Goal: Information Seeking & Learning: Learn about a topic

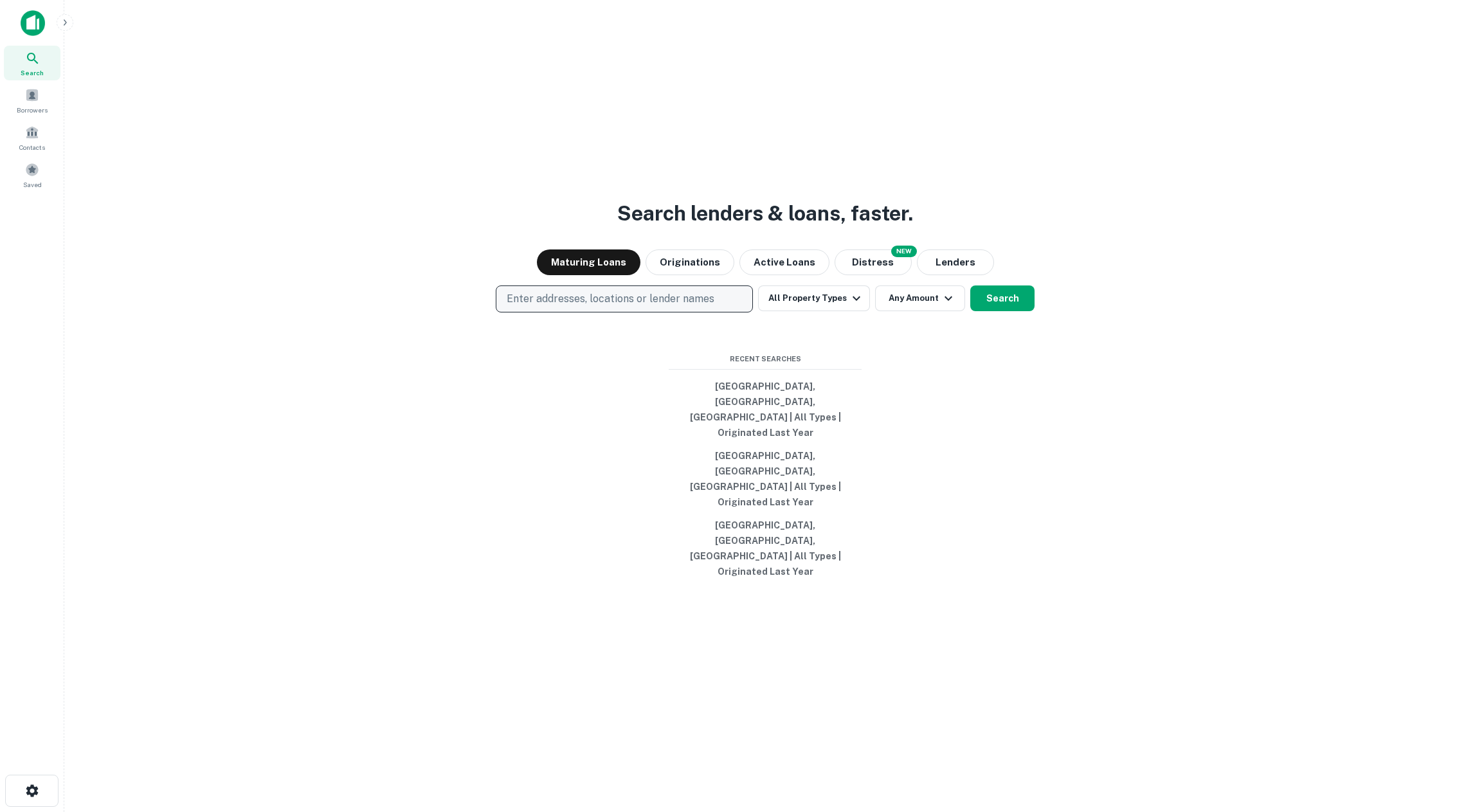
click at [691, 307] on p "Enter addresses, locations or lender names" at bounding box center [610, 299] width 208 height 16
click at [690, 275] on button "Originations" at bounding box center [689, 262] width 89 height 26
click at [679, 312] on button "Enter addresses, locations or lender names" at bounding box center [624, 298] width 257 height 27
type input "****"
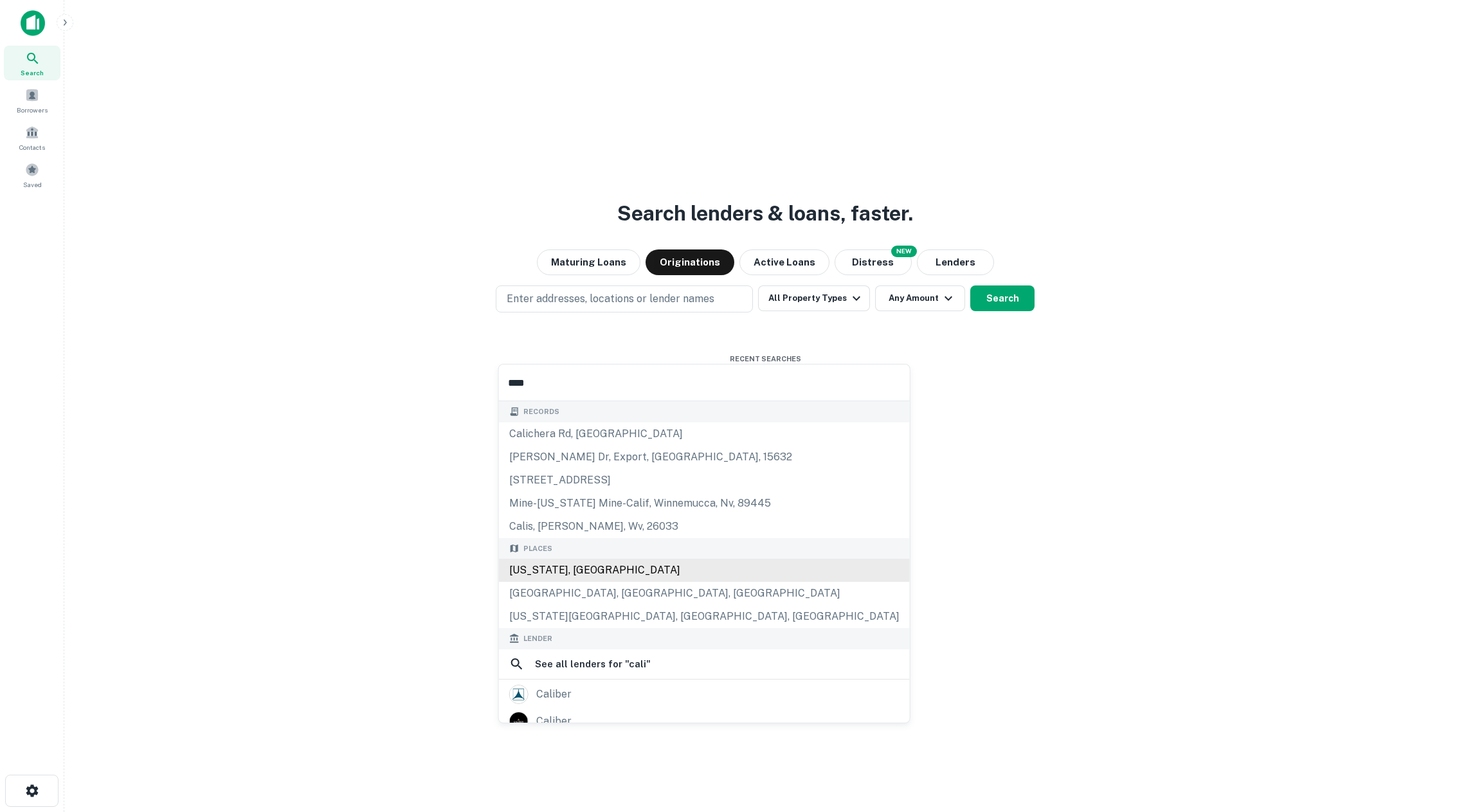
click at [628, 570] on div "[US_STATE], [GEOGRAPHIC_DATA]" at bounding box center [704, 570] width 411 height 23
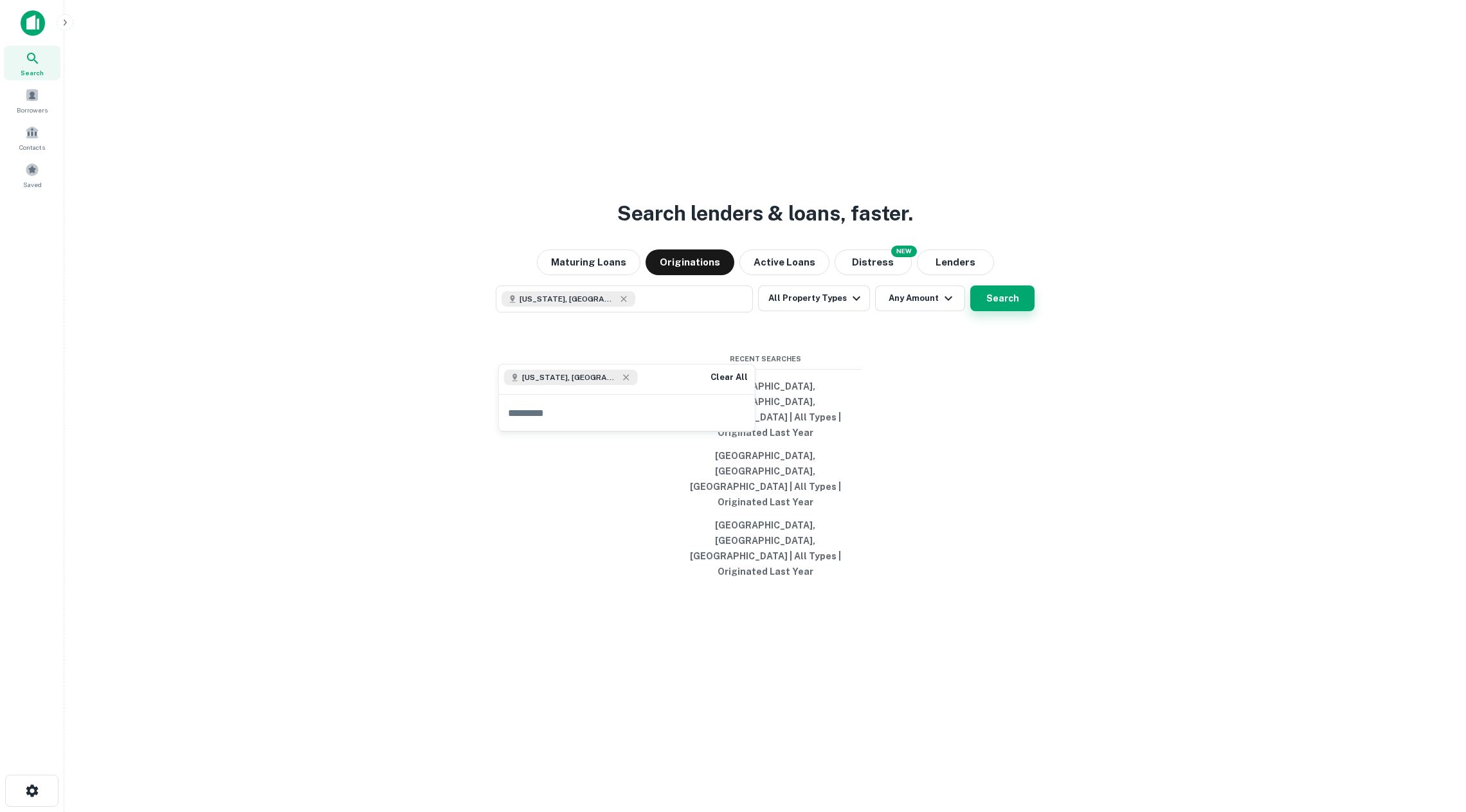
click at [1002, 311] on button "Search" at bounding box center [1002, 298] width 65 height 26
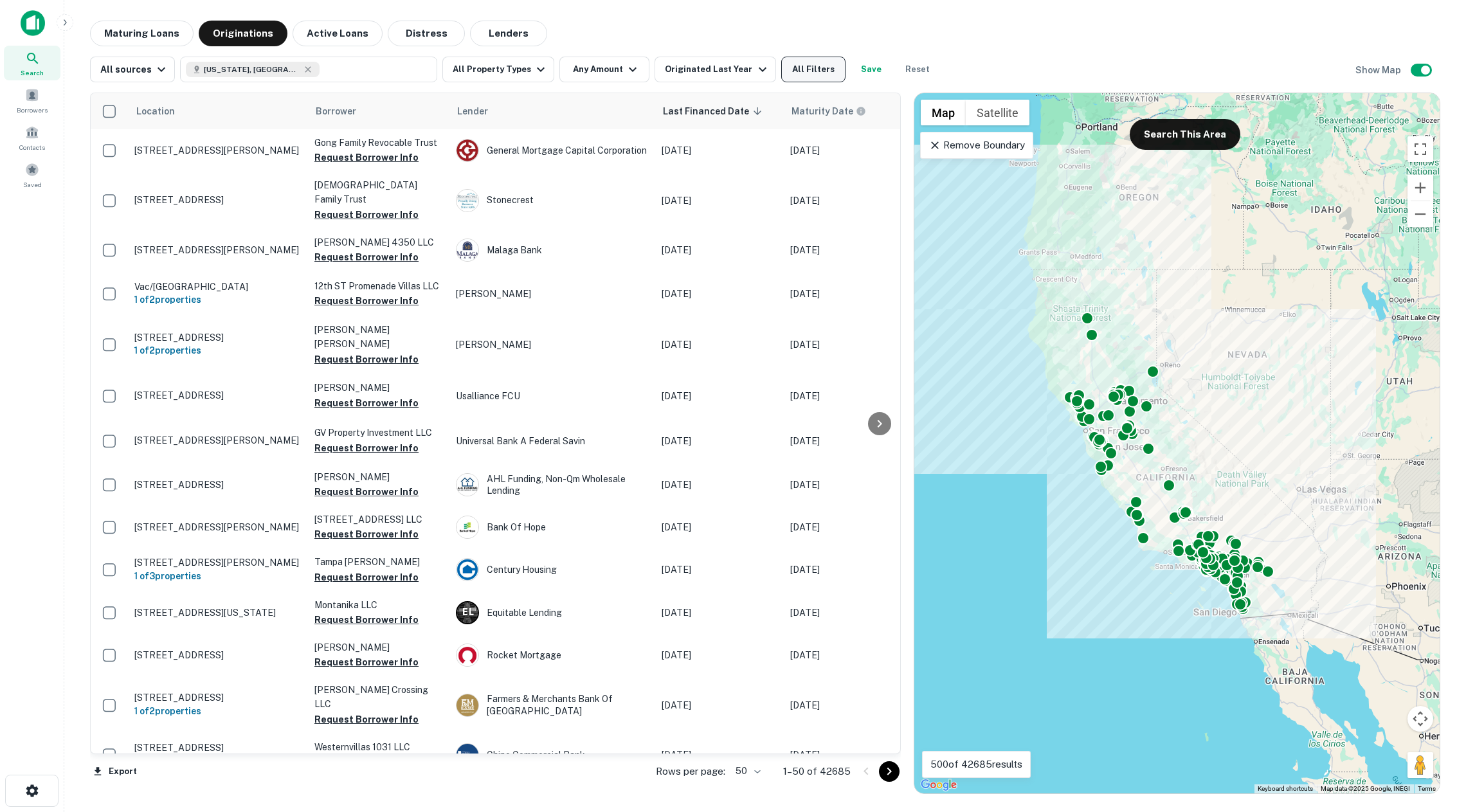
click at [787, 71] on button "All Filters" at bounding box center [813, 69] width 65 height 26
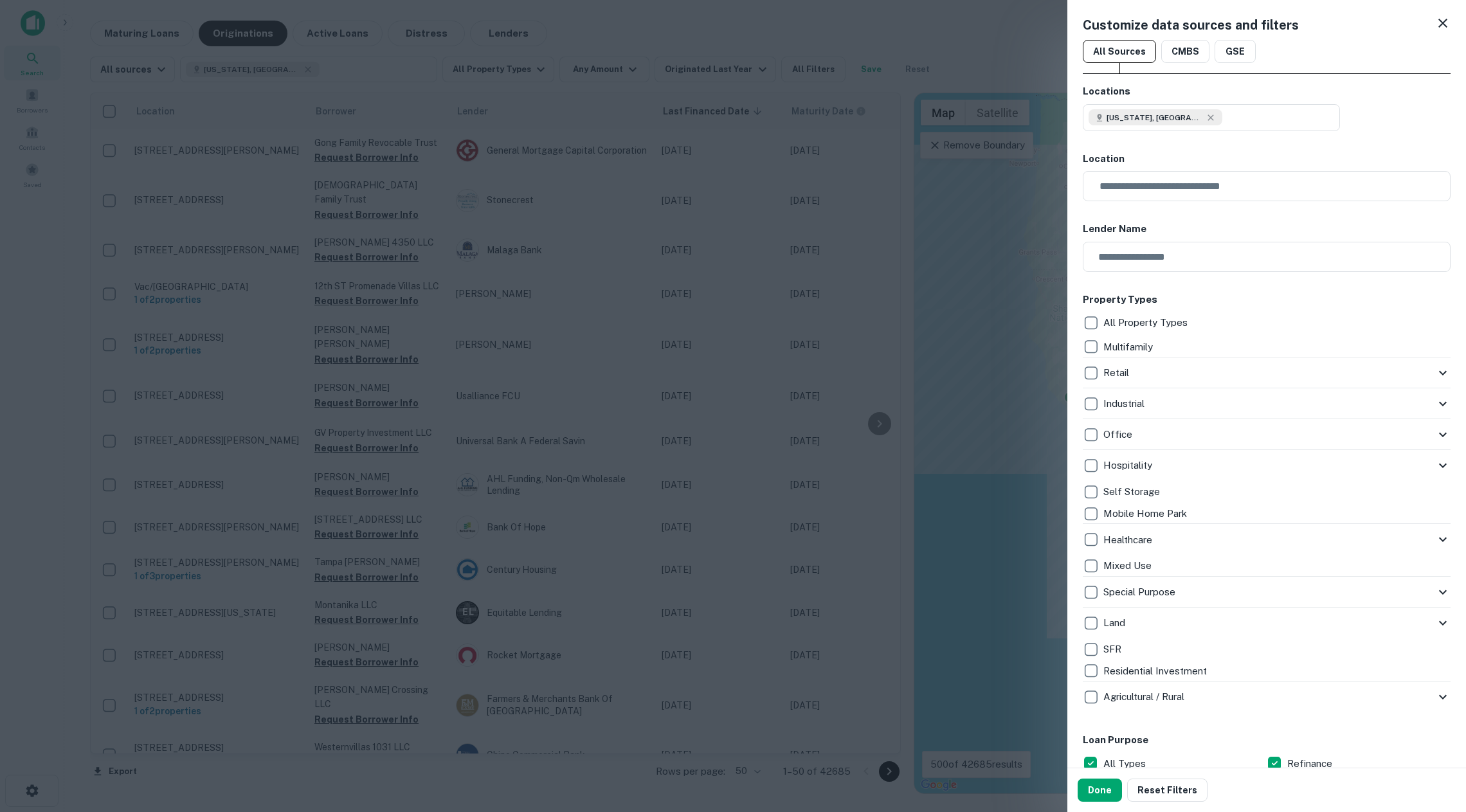
click at [854, 326] on div at bounding box center [733, 406] width 1466 height 812
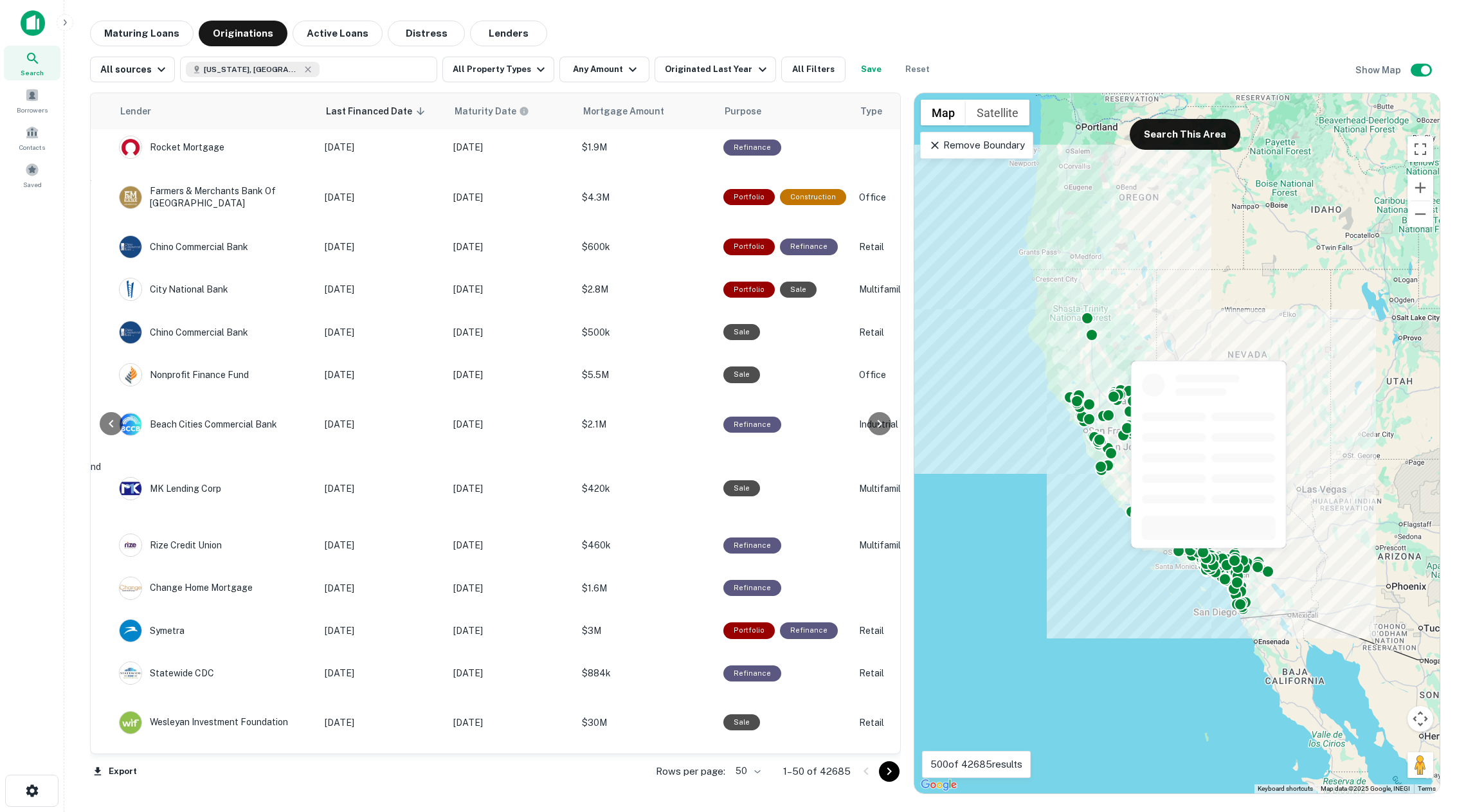
scroll to position [653, 337]
